Goal: Task Accomplishment & Management: Use online tool/utility

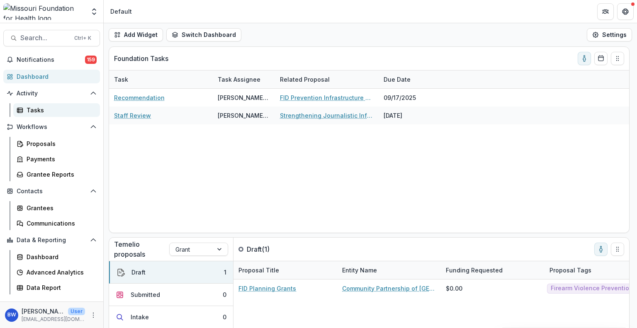
click at [50, 109] on div "Tasks" at bounding box center [60, 110] width 67 height 9
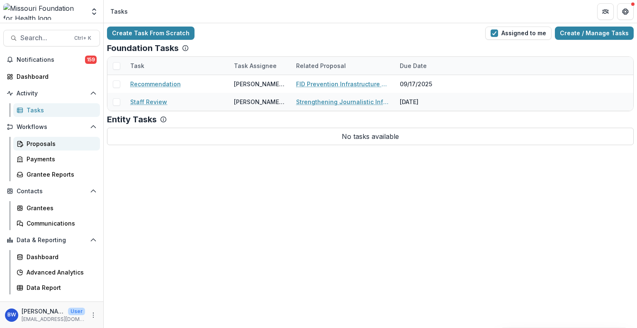
click at [54, 145] on div "Proposals" at bounding box center [60, 143] width 67 height 9
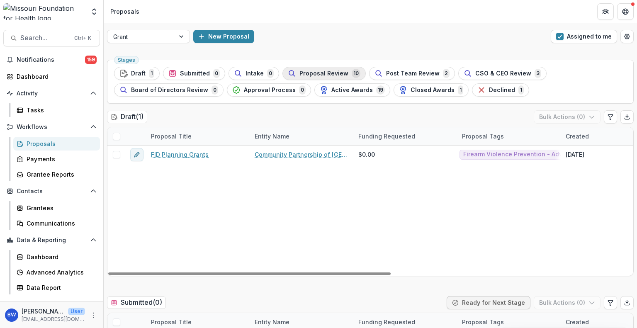
click at [309, 70] on span "Proposal Review" at bounding box center [323, 73] width 49 height 7
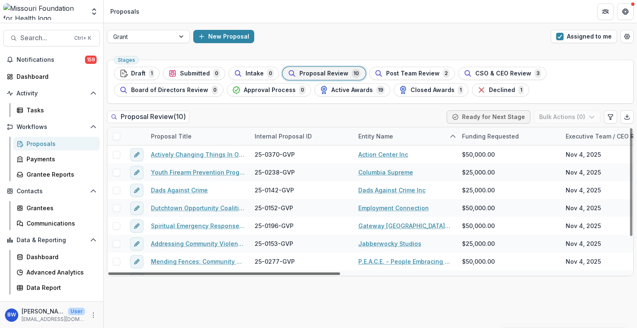
drag, startPoint x: 305, startPoint y: 271, endPoint x: 269, endPoint y: 308, distance: 51.3
click at [269, 275] on div at bounding box center [224, 273] width 232 height 2
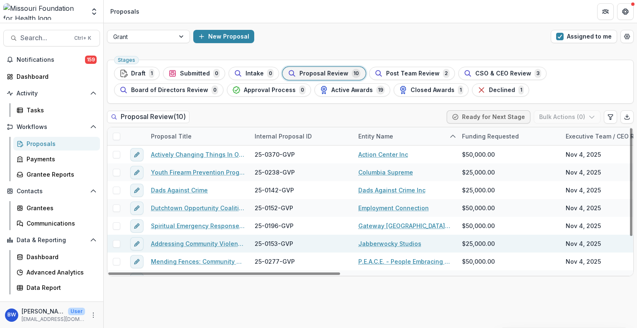
click at [197, 242] on link "Addressing Community Violence Through High-quality Arts and Education Experienc…" at bounding box center [198, 243] width 94 height 9
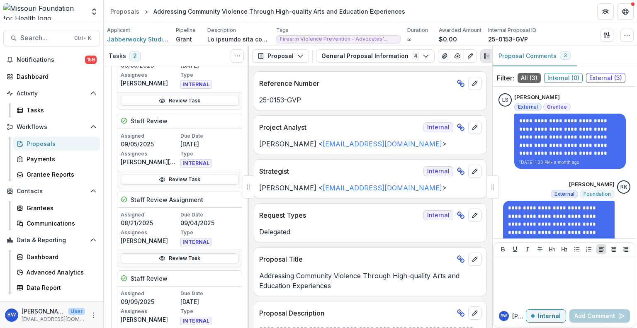
scroll to position [249, 0]
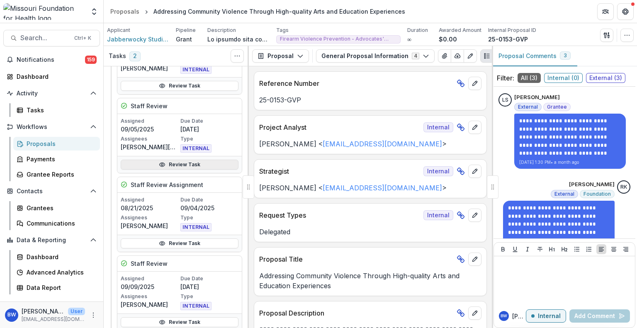
click at [191, 164] on link "Review Task" at bounding box center [180, 165] width 118 height 10
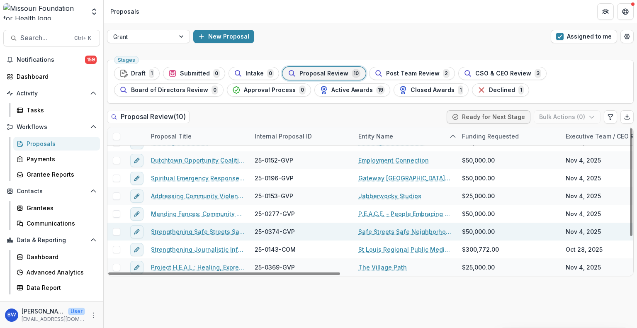
scroll to position [6, 0]
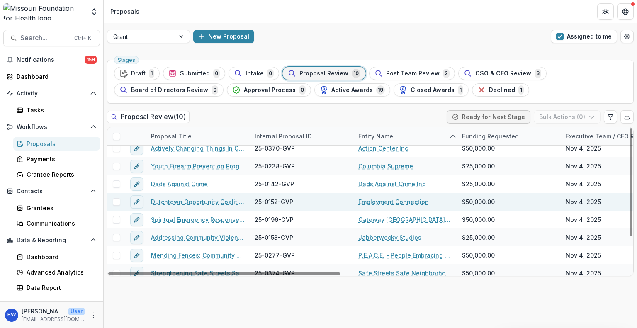
click at [216, 202] on link "Dutchtown Opportunity Coalition for Youth" at bounding box center [198, 201] width 94 height 9
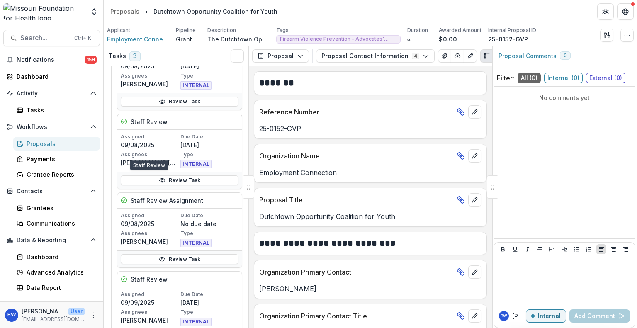
scroll to position [332, 0]
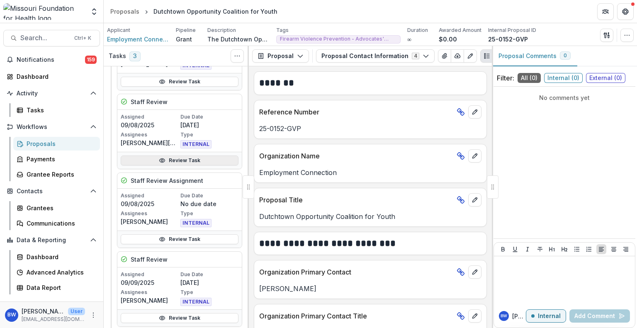
click at [201, 157] on link "Review Task" at bounding box center [180, 160] width 118 height 10
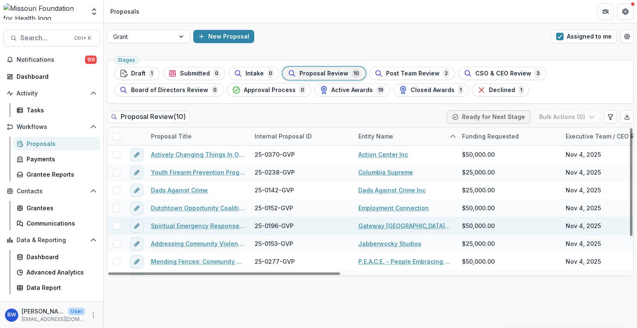
click at [192, 225] on link "Spiritual Emergency Response Network (SERN)" at bounding box center [198, 225] width 94 height 9
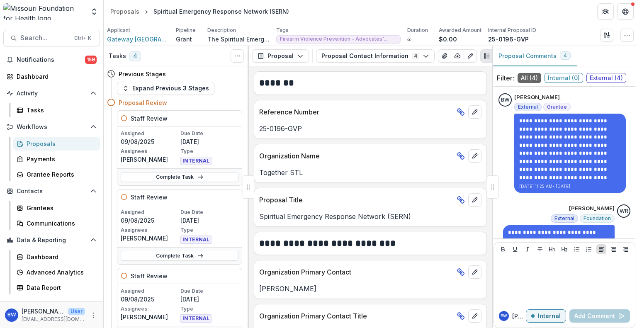
click at [237, 99] on div "Proposal Review" at bounding box center [181, 102] width 124 height 9
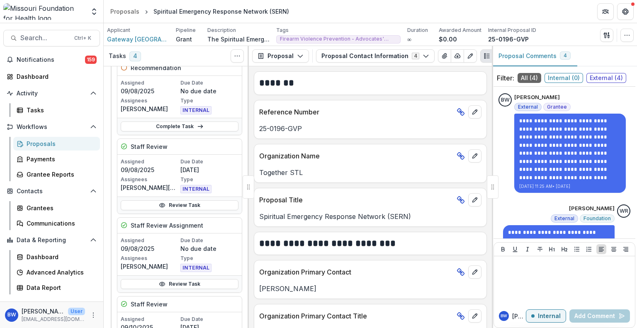
scroll to position [290, 0]
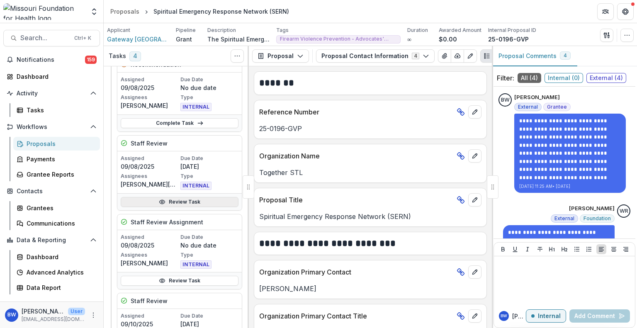
click at [187, 200] on link "Review Task" at bounding box center [180, 202] width 118 height 10
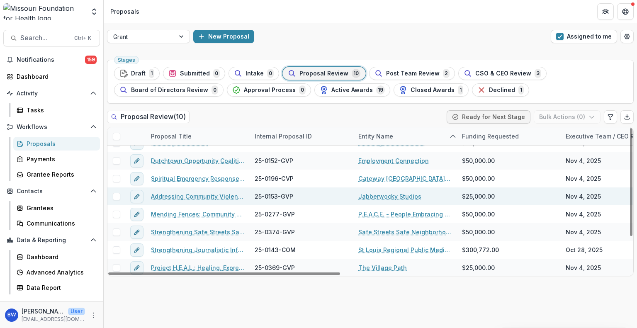
scroll to position [48, 0]
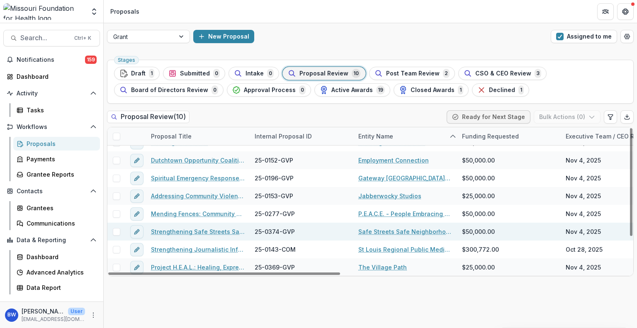
click at [173, 231] on link "Strengthening Safe Streets Safe Neighborhoods" at bounding box center [198, 231] width 94 height 9
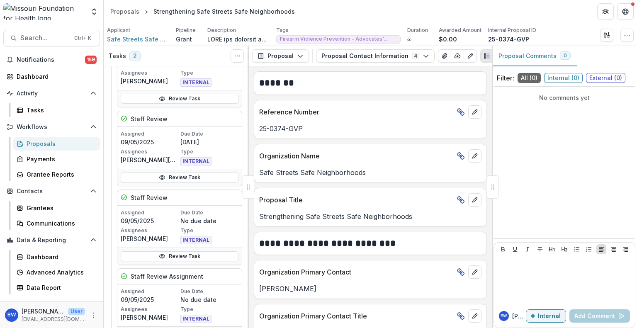
scroll to position [249, 0]
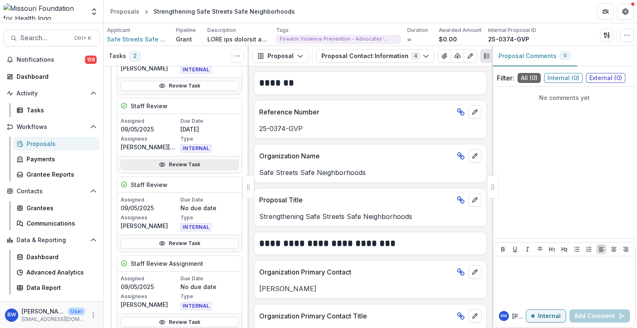
click at [166, 160] on link "Review Task" at bounding box center [180, 165] width 118 height 10
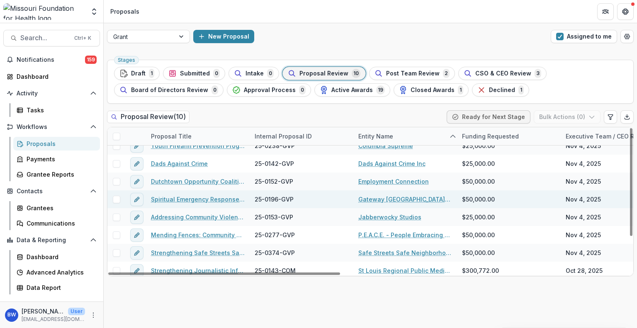
scroll to position [48, 0]
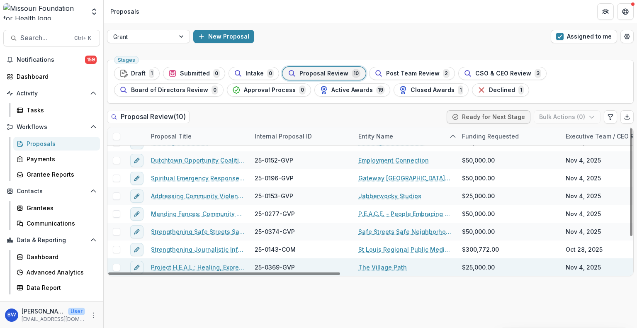
click at [193, 268] on link "Project H.E.A.L.: Healing, Expression, Affirmation, Liberation" at bounding box center [198, 267] width 94 height 9
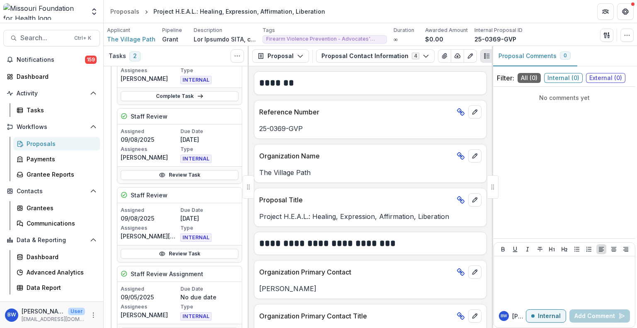
scroll to position [207, 0]
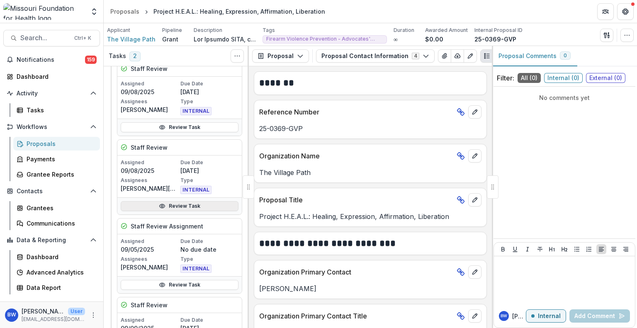
click at [192, 207] on link "Review Task" at bounding box center [180, 206] width 118 height 10
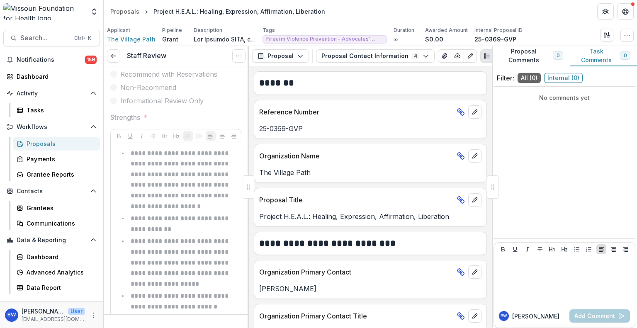
scroll to position [91, 0]
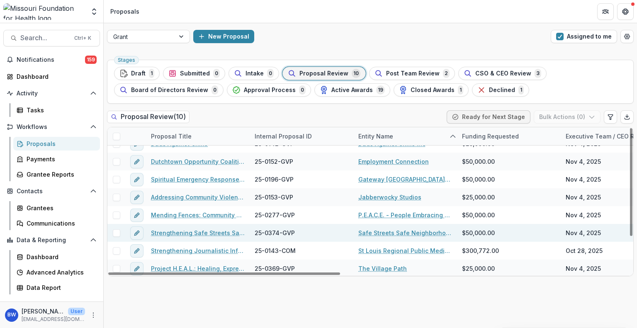
scroll to position [48, 0]
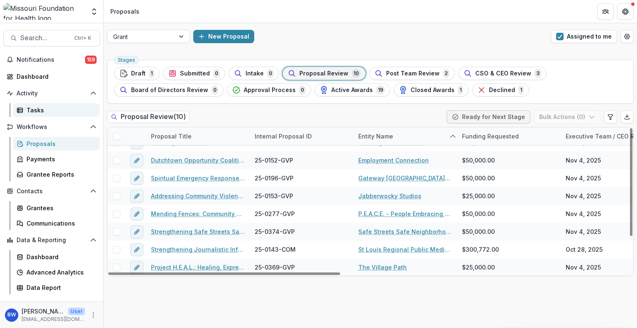
click at [51, 110] on div "Tasks" at bounding box center [60, 110] width 67 height 9
